Goal: Find specific page/section: Find specific page/section

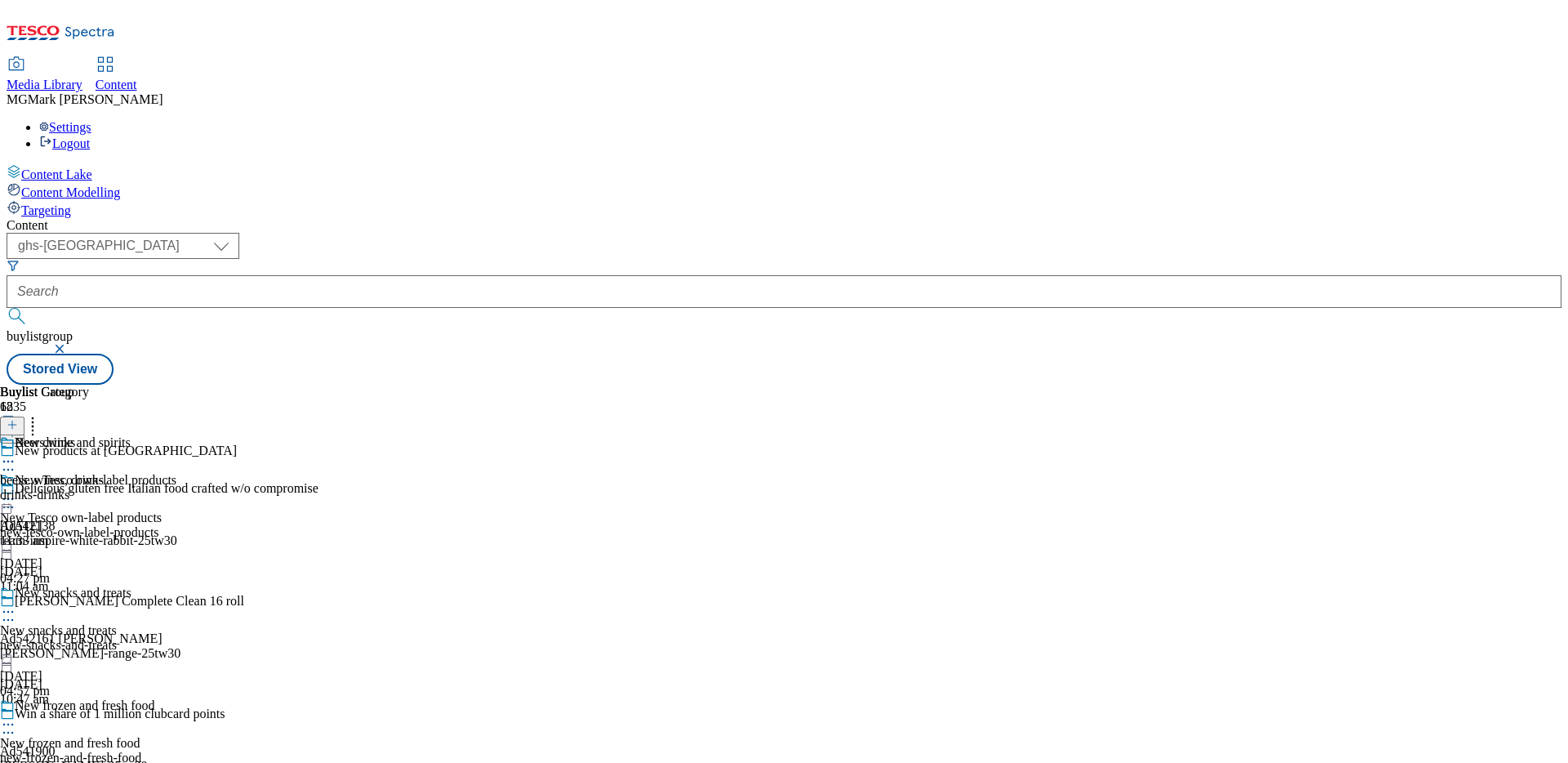
select select "ghs-[GEOGRAPHIC_DATA]"
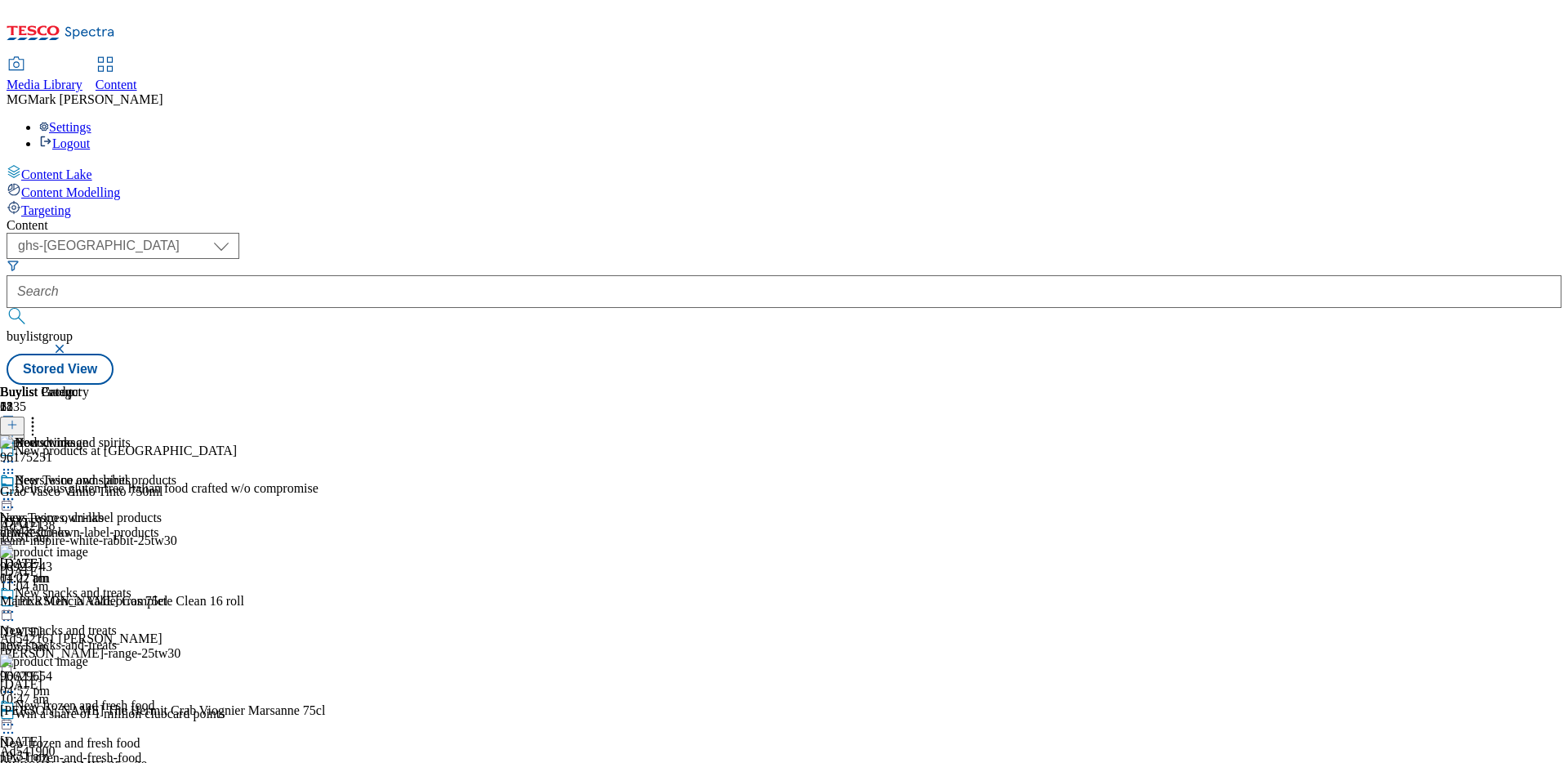
select select "ghs-[GEOGRAPHIC_DATA]"
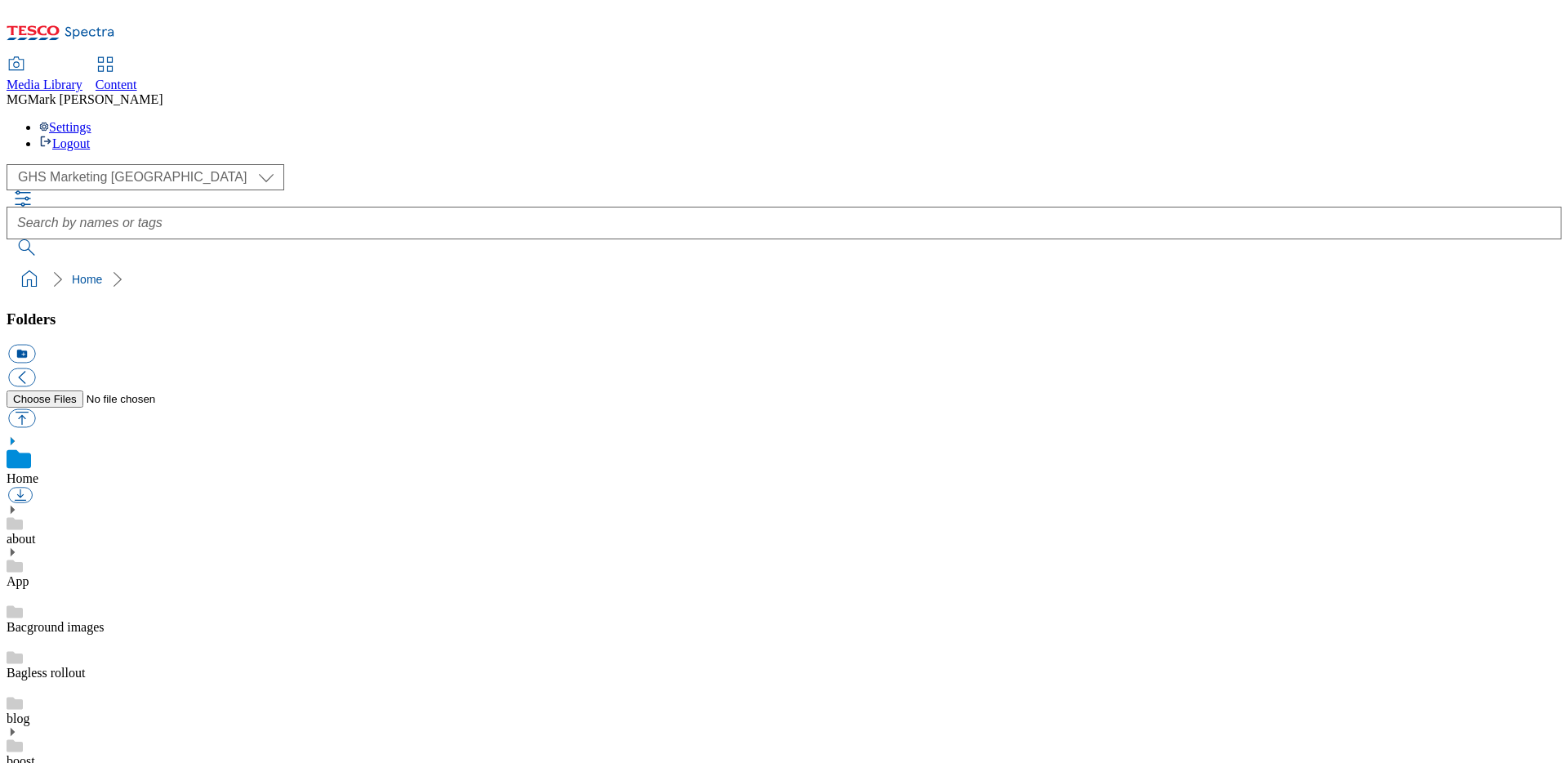
select select "flare-ghs-mktg"
